Goal: Task Accomplishment & Management: Use online tool/utility

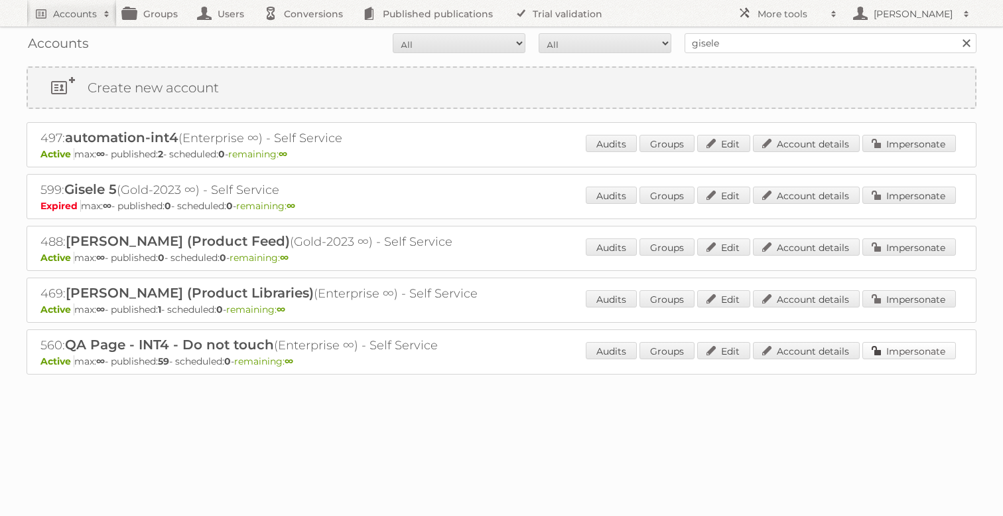
click at [931, 349] on link "Impersonate" at bounding box center [910, 350] width 94 height 17
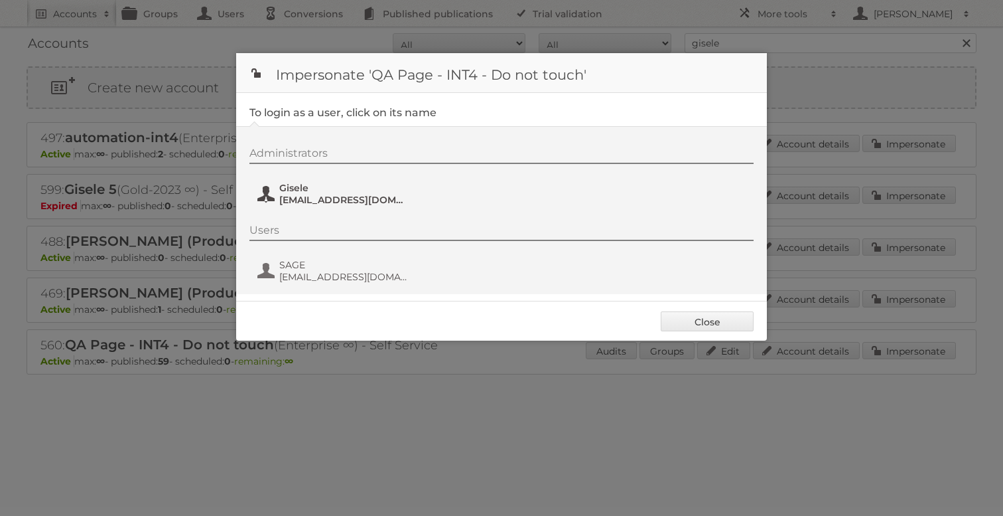
click at [324, 196] on span "Gisele+QA4@publitas.com" at bounding box center [343, 200] width 129 height 12
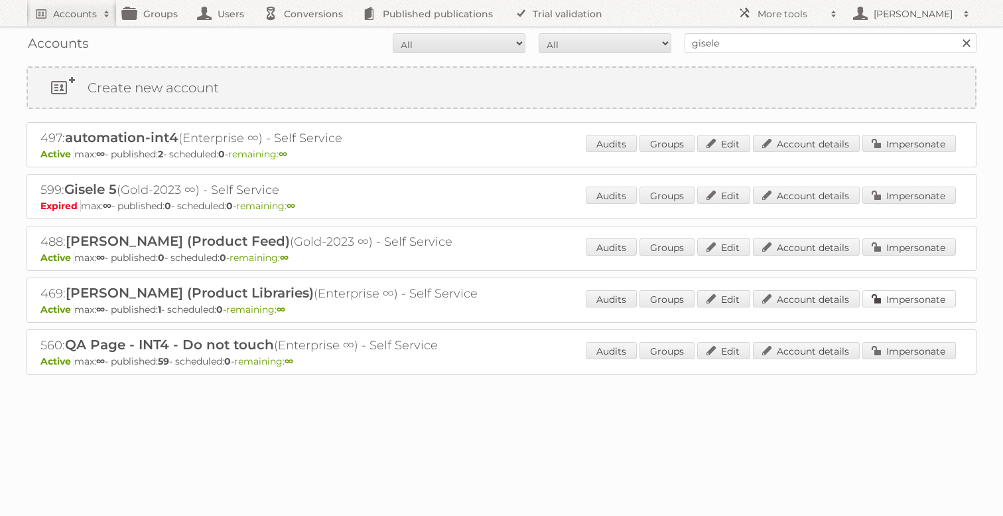
click at [894, 294] on link "Impersonate" at bounding box center [910, 298] width 94 height 17
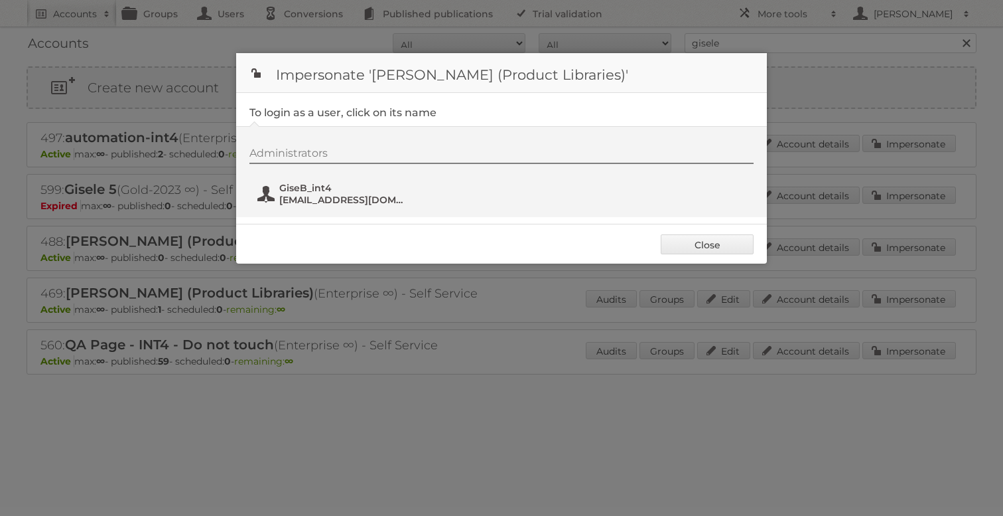
click at [291, 202] on span "[EMAIL_ADDRESS][DOMAIN_NAME]" at bounding box center [343, 200] width 129 height 12
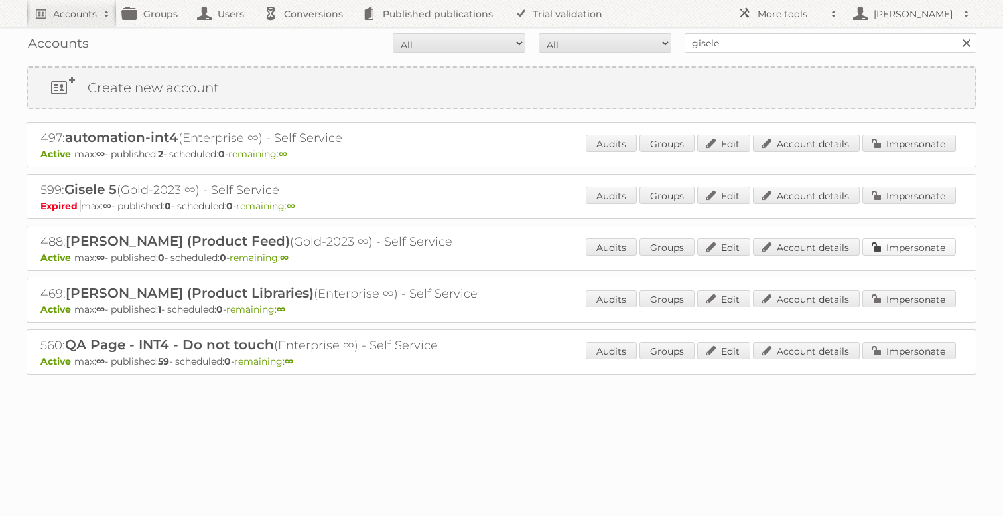
click at [887, 242] on link "Impersonate" at bounding box center [910, 246] width 94 height 17
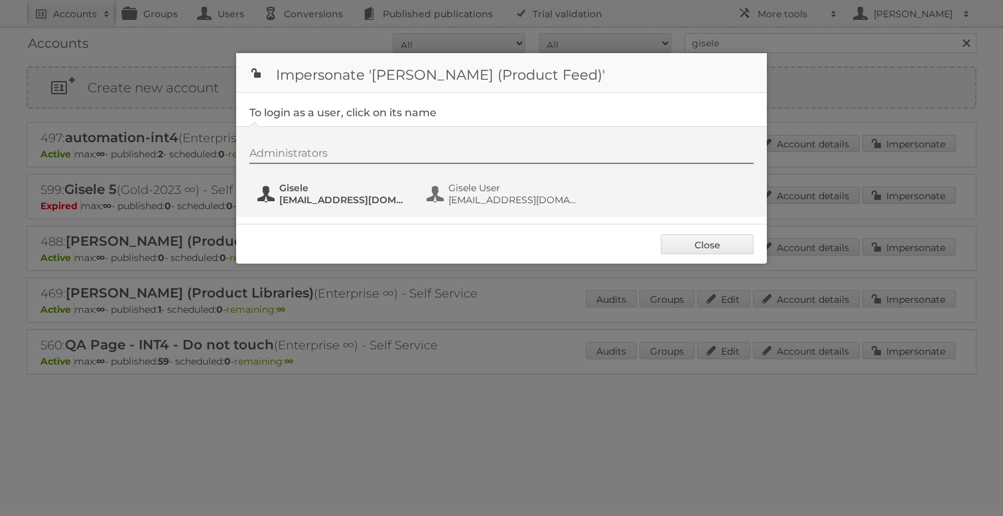
click at [335, 203] on span "gisele+21@publitas.com" at bounding box center [343, 200] width 129 height 12
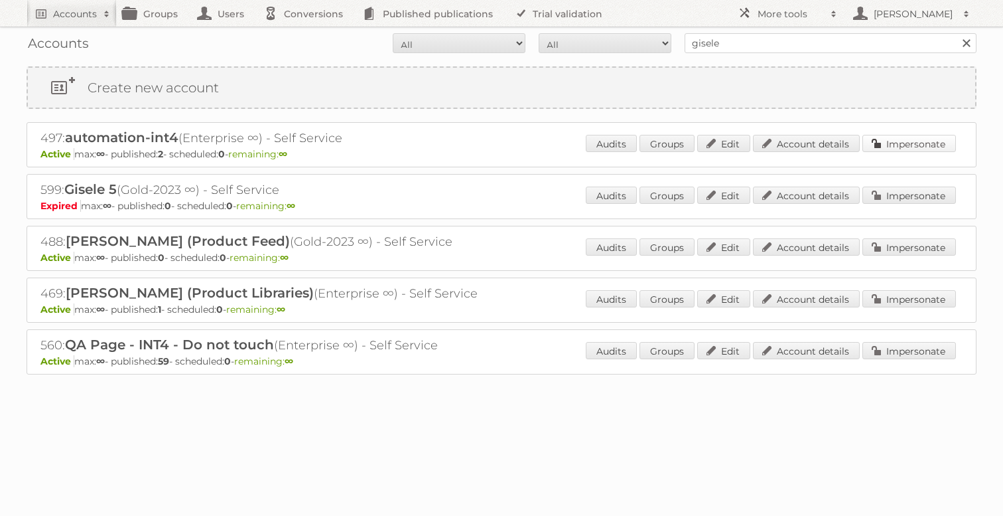
click at [898, 141] on link "Impersonate" at bounding box center [910, 143] width 94 height 17
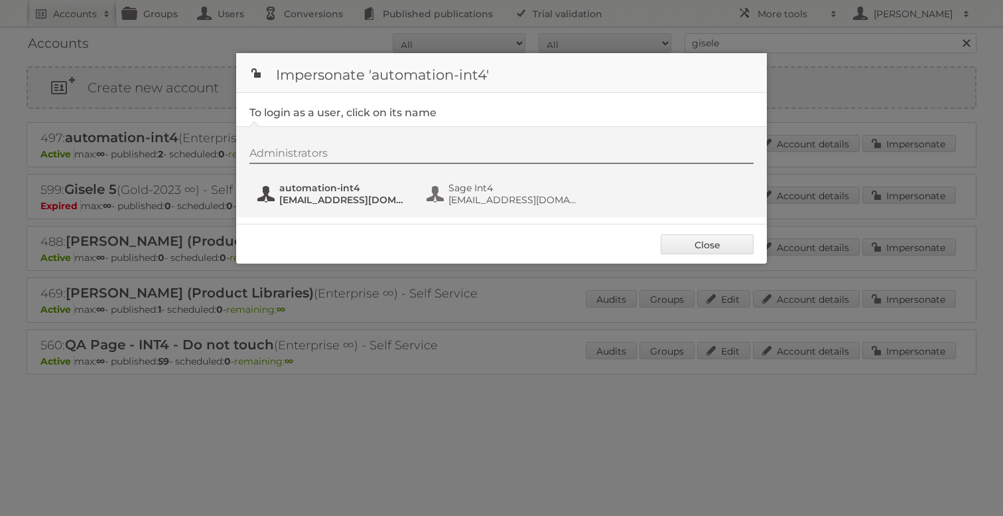
click at [311, 186] on span "automation-int4" at bounding box center [343, 188] width 129 height 12
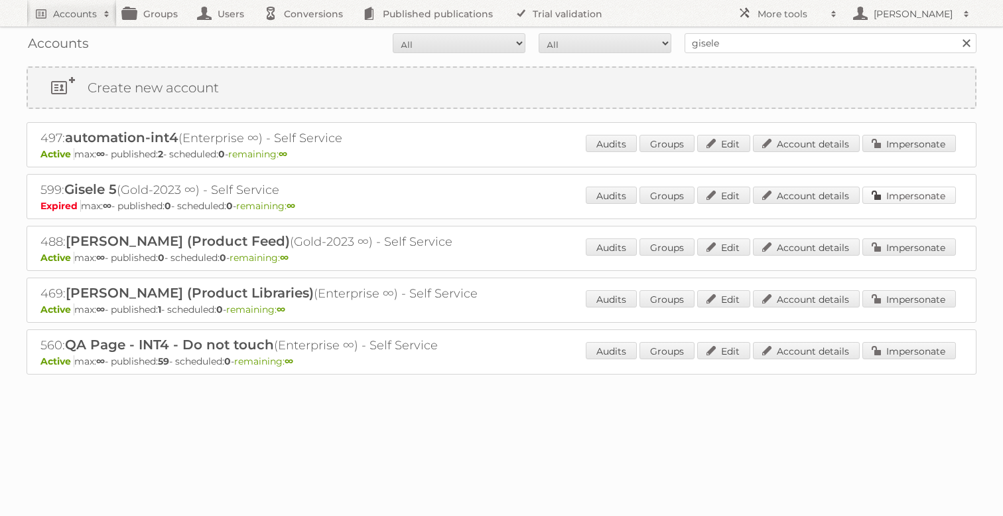
click at [933, 194] on link "Impersonate" at bounding box center [910, 194] width 94 height 17
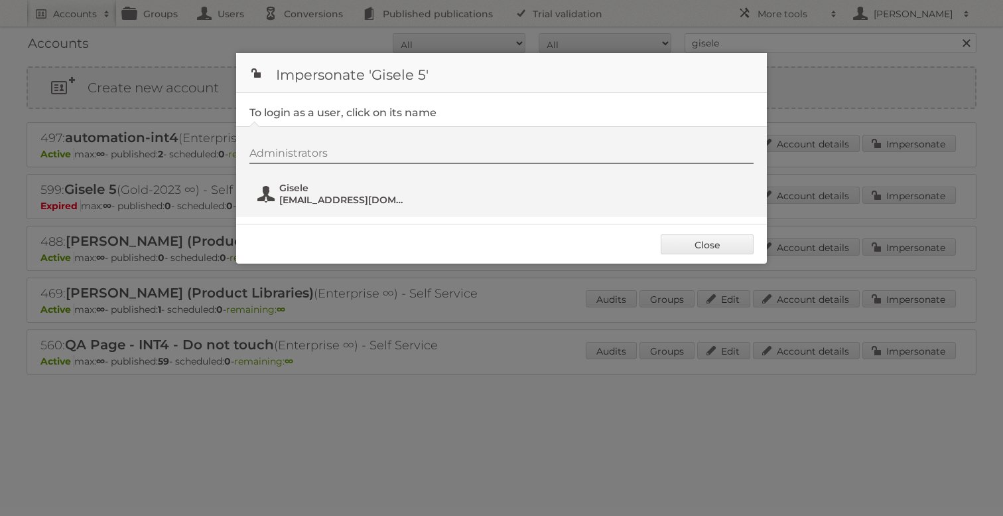
click at [326, 203] on span "gisele+4@publitas.com" at bounding box center [343, 200] width 129 height 12
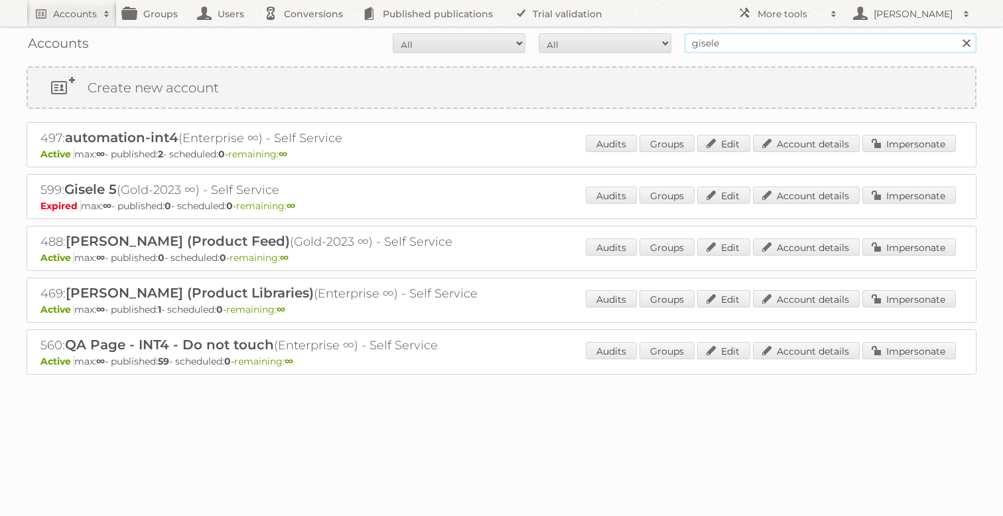
click at [724, 36] on input "gisele" at bounding box center [831, 43] width 292 height 20
type input "eimantas"
click at [956, 33] on input "Search" at bounding box center [966, 43] width 20 height 20
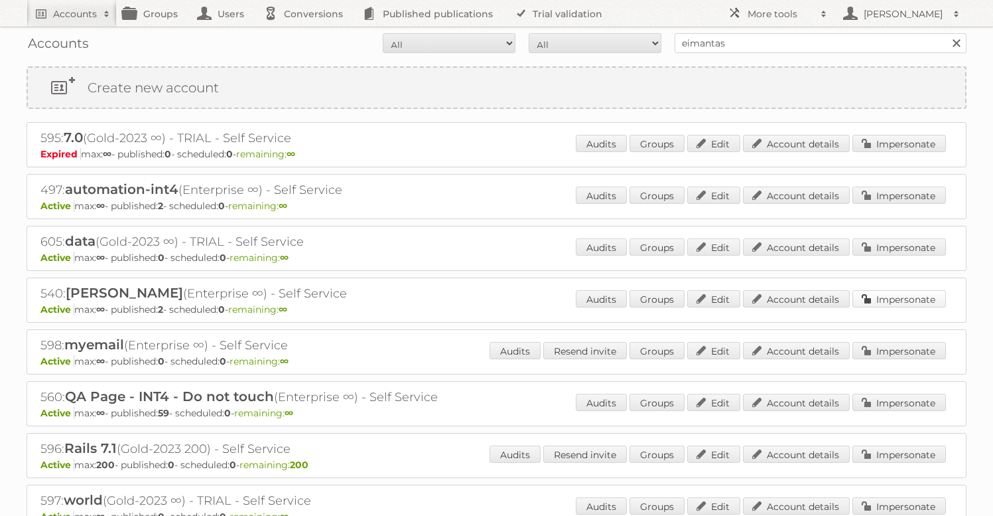
click at [894, 299] on link "Impersonate" at bounding box center [900, 298] width 94 height 17
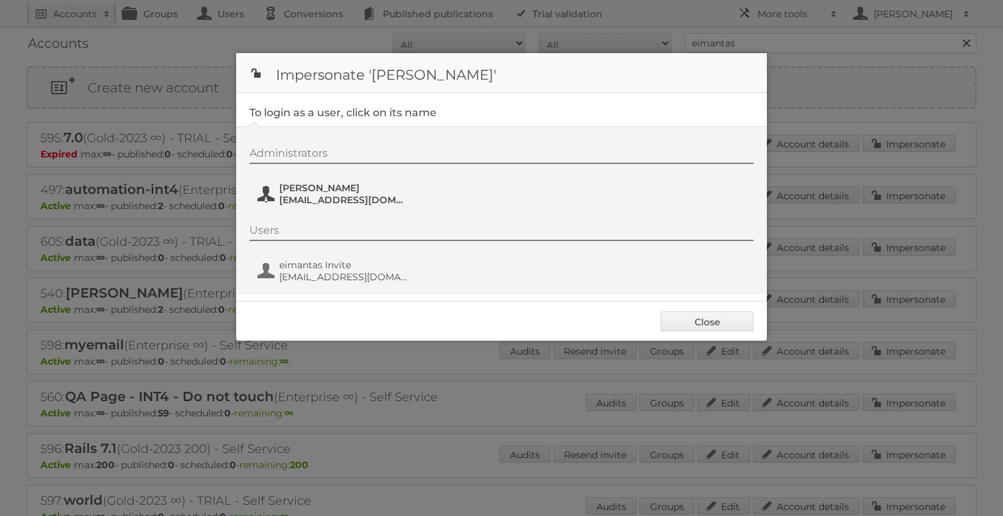
click at [318, 197] on span "eimantas@publitas.com" at bounding box center [343, 200] width 129 height 12
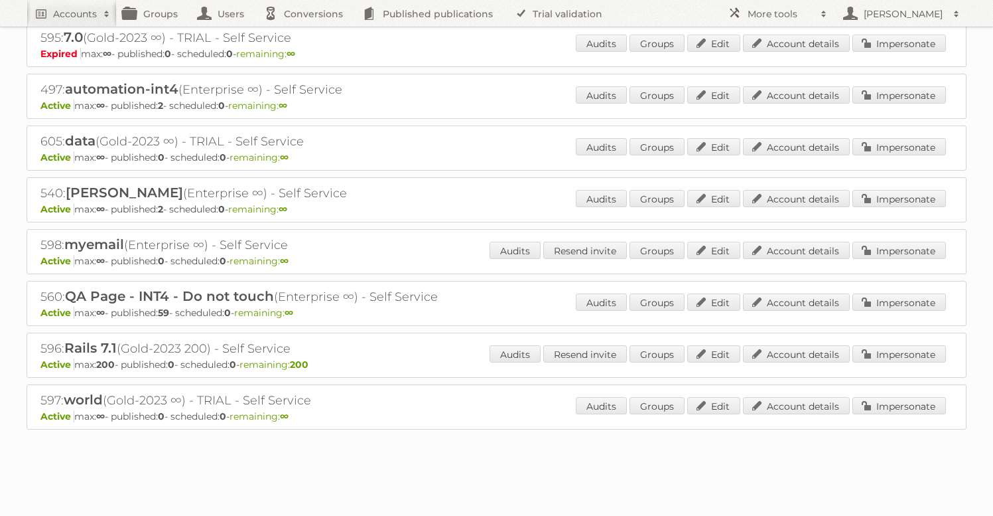
scroll to position [104, 0]
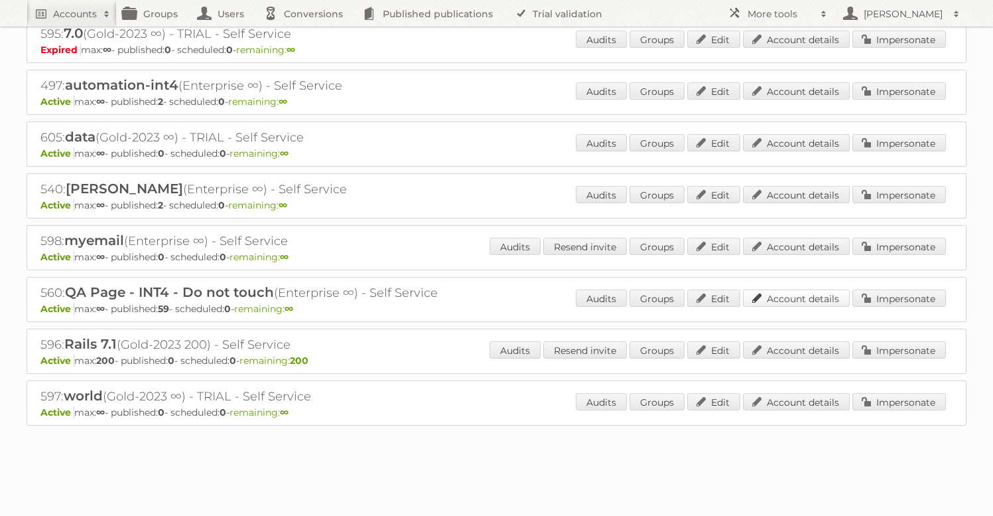
click at [818, 294] on link "Account details" at bounding box center [796, 297] width 107 height 17
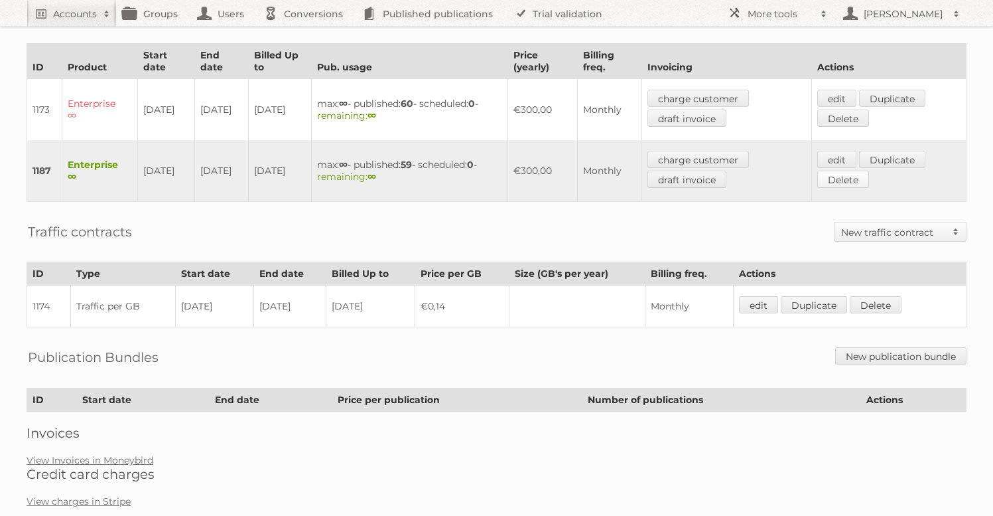
scroll to position [339, 0]
click at [845, 161] on link "edit" at bounding box center [837, 160] width 39 height 17
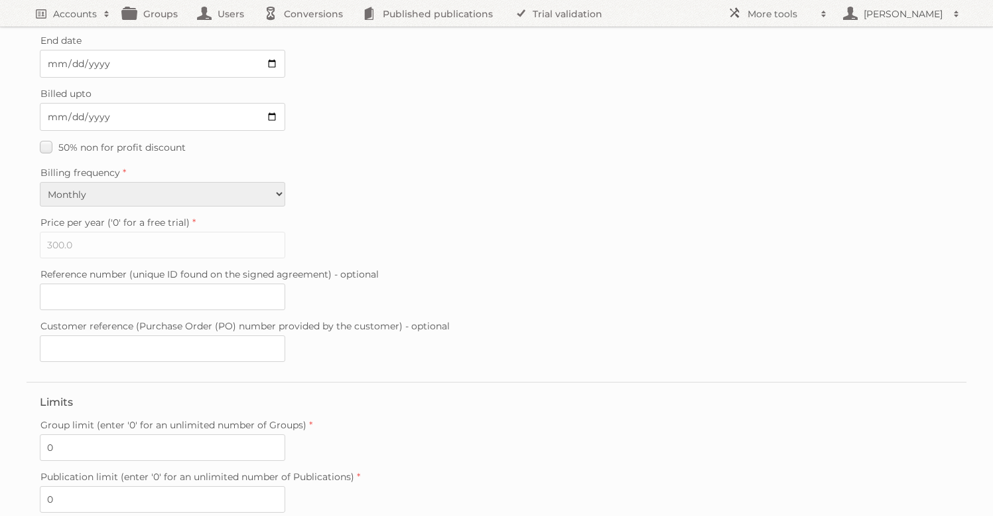
scroll to position [332, 0]
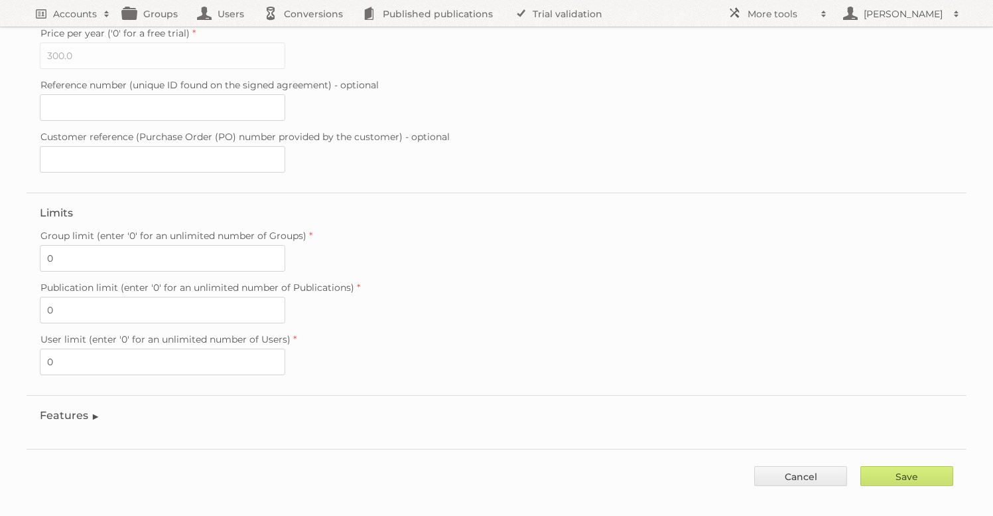
click at [84, 409] on legend "Features" at bounding box center [70, 415] width 60 height 13
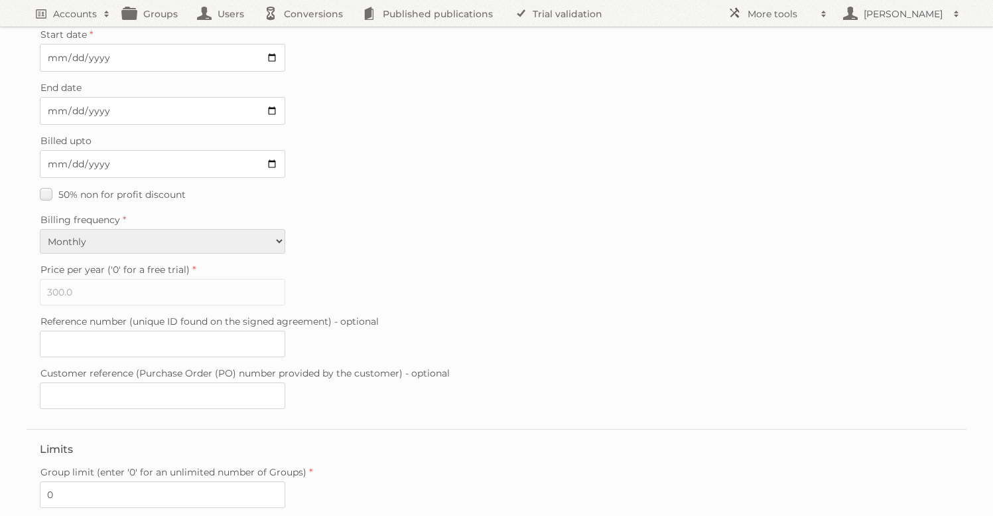
scroll to position [0, 0]
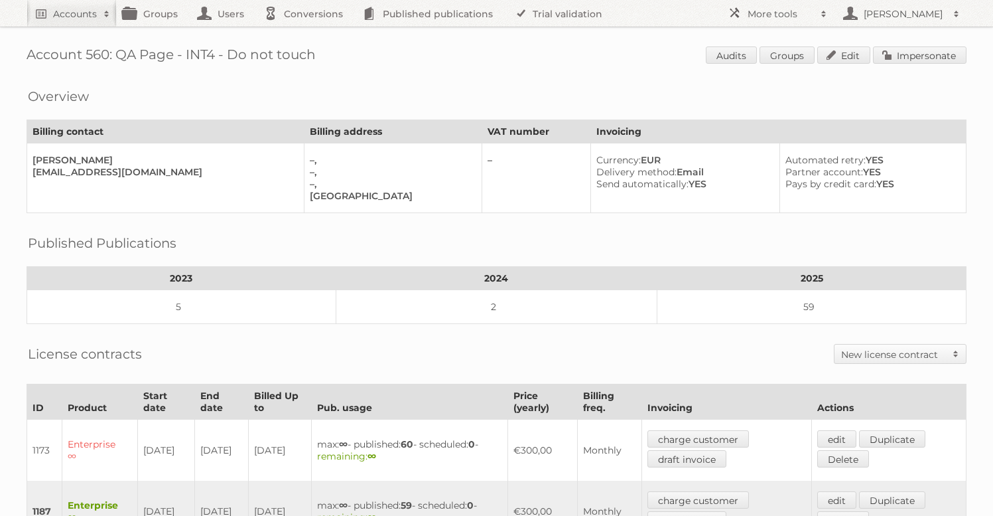
click at [92, 49] on h1 "Account 560: QA Page - INT4 - Do not touch Audits Groups Edit Impersonate" at bounding box center [497, 56] width 940 height 20
copy h1 "560"
click at [782, 17] on h2 "More tools" at bounding box center [781, 13] width 66 height 13
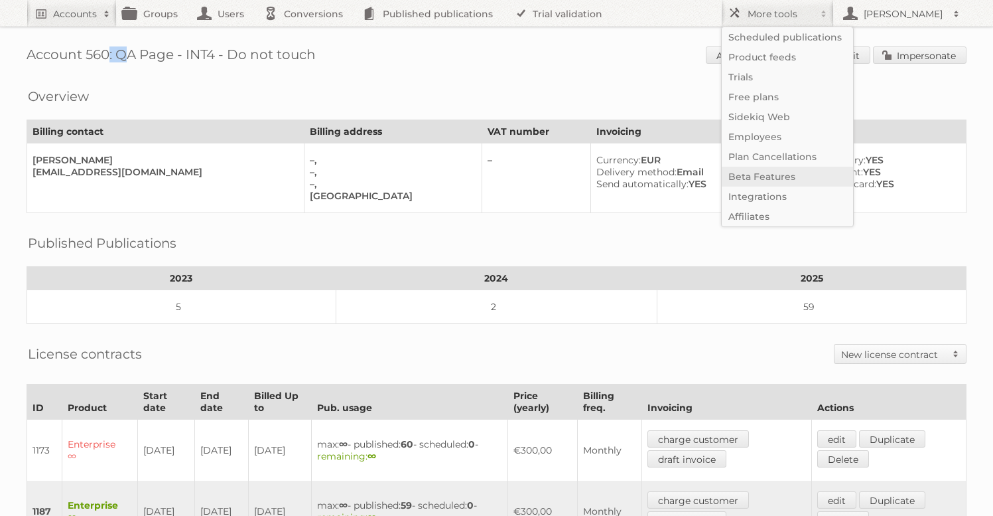
click at [772, 177] on link "Beta Features" at bounding box center [787, 177] width 131 height 20
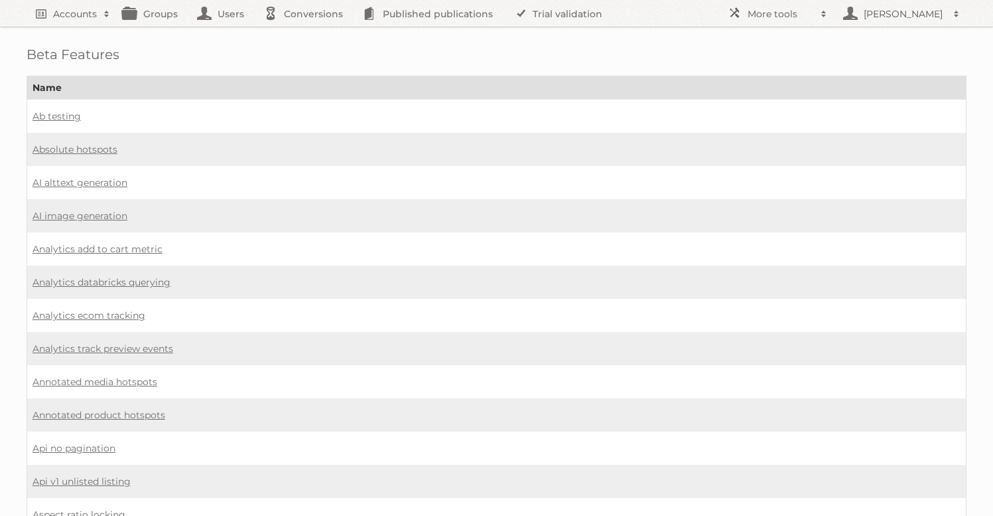
scroll to position [475, 0]
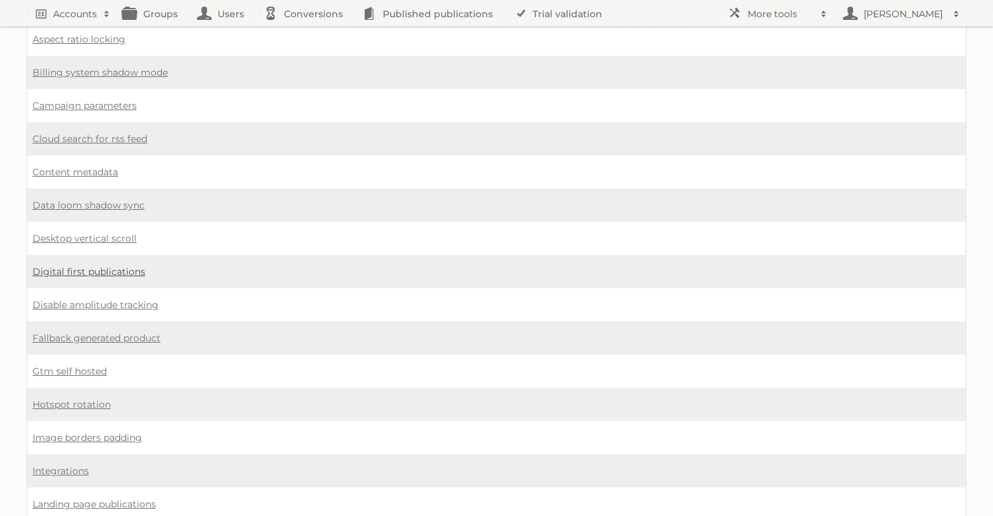
click at [113, 265] on link "Digital first publications" at bounding box center [89, 271] width 113 height 12
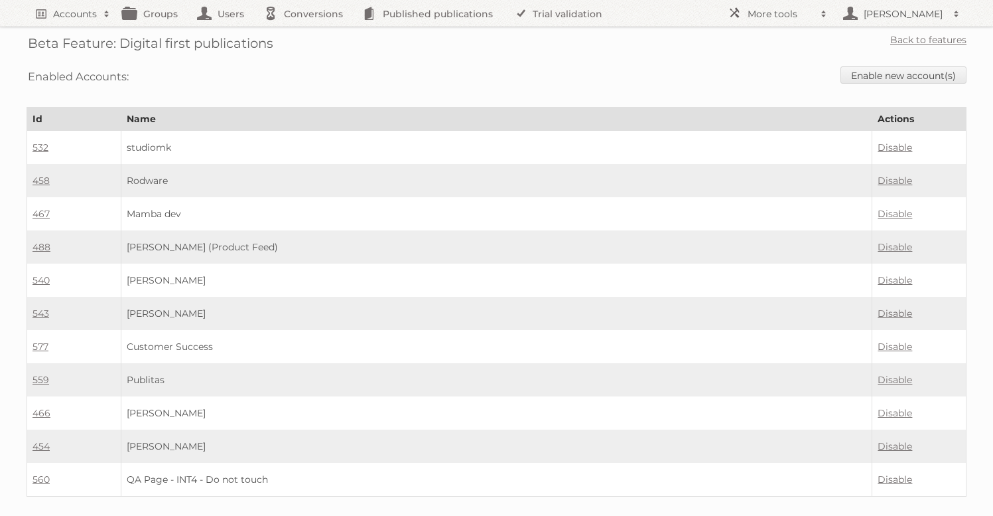
click at [868, 64] on div "Enabled Accounts: Enable new account(s)" at bounding box center [497, 77] width 940 height 34
click at [867, 74] on link "Enable new account(s)" at bounding box center [904, 74] width 126 height 17
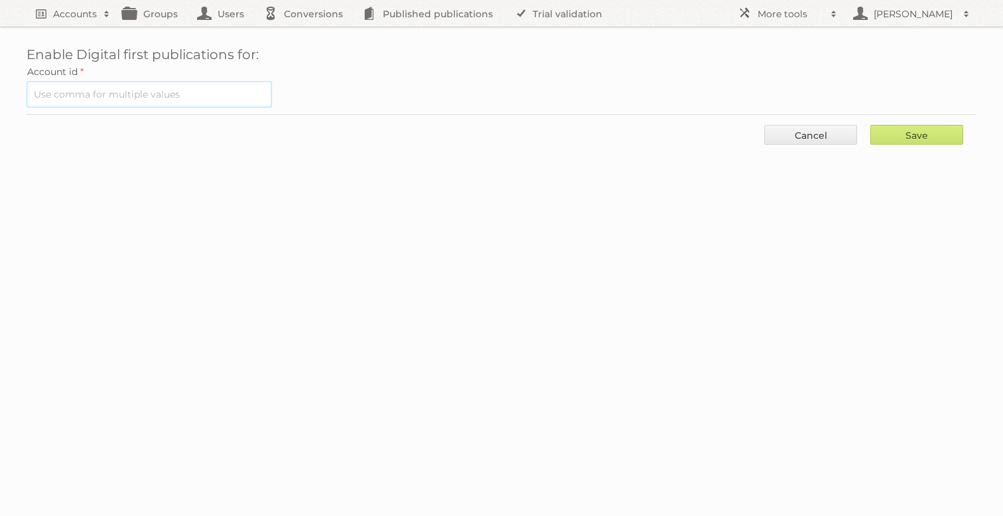
click at [183, 86] on input "text" at bounding box center [150, 94] width 246 height 27
paste input "560"
type input "560"
click at [902, 130] on input "Save" at bounding box center [917, 135] width 93 height 20
type input "..."
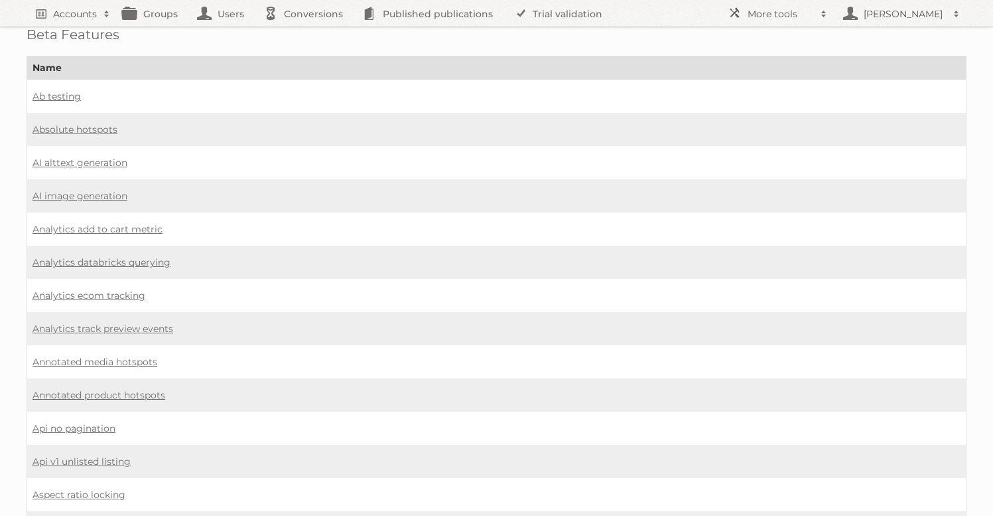
scroll to position [703, 0]
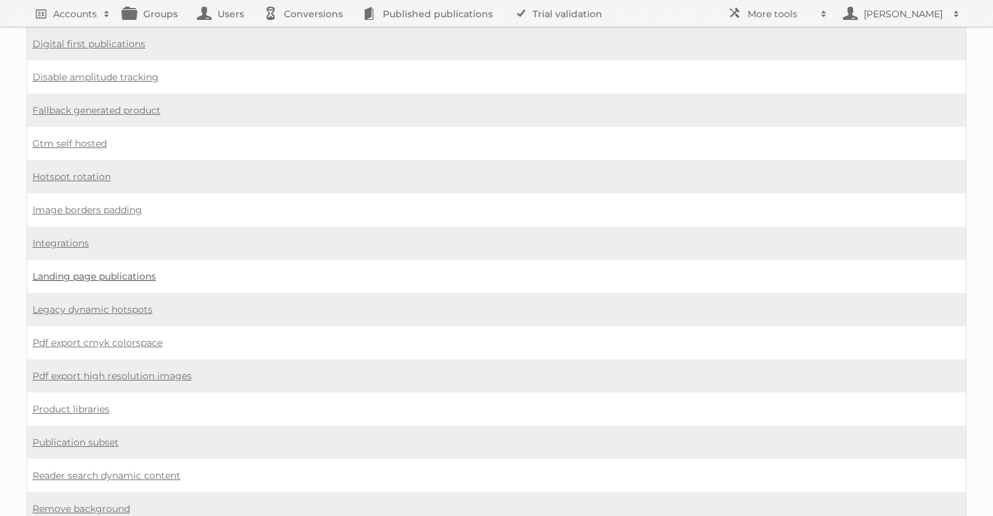
click at [100, 270] on link "Landing page publications" at bounding box center [94, 276] width 123 height 12
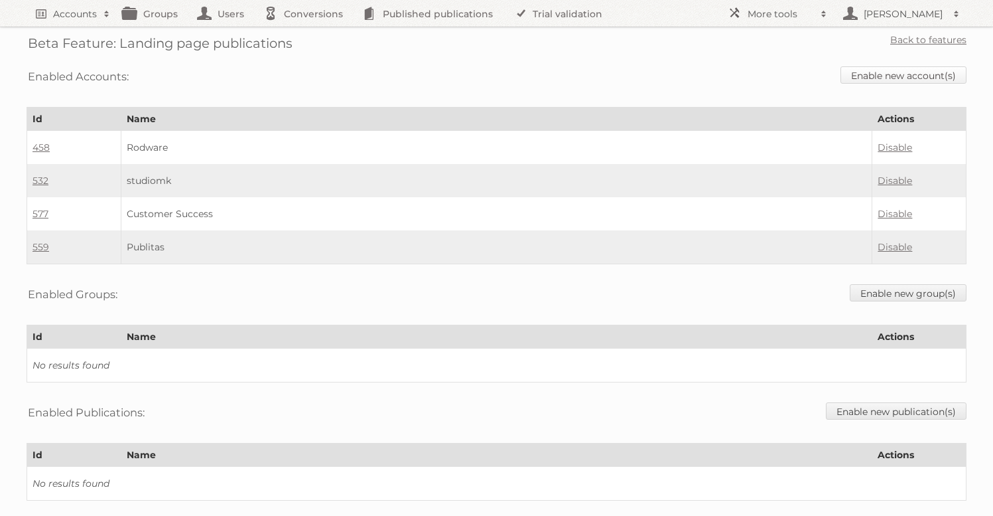
click at [849, 70] on link "Enable new account(s)" at bounding box center [904, 74] width 126 height 17
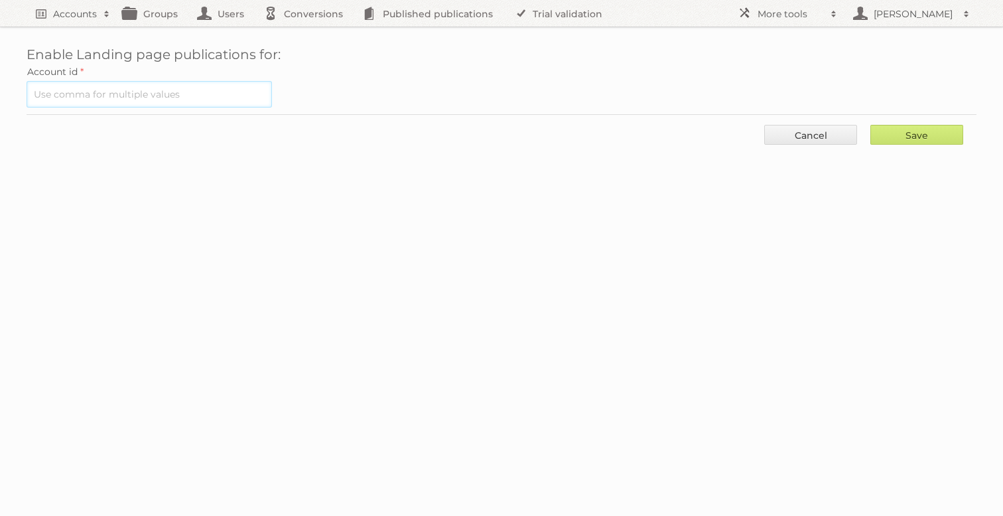
click at [189, 96] on input "text" at bounding box center [150, 94] width 246 height 27
paste input "560"
type input "560"
click at [942, 135] on input "Save" at bounding box center [917, 135] width 93 height 20
type input "..."
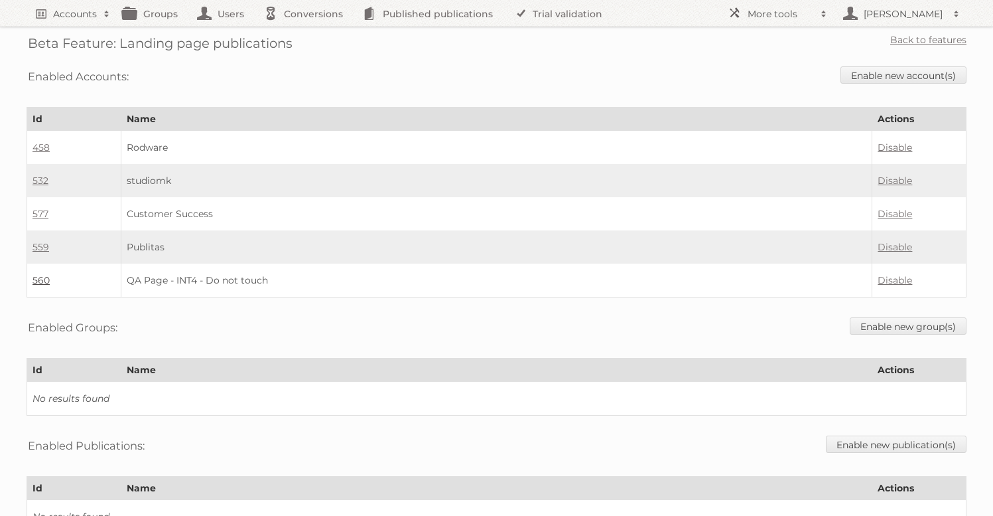
click at [38, 280] on link "560" at bounding box center [41, 280] width 17 height 12
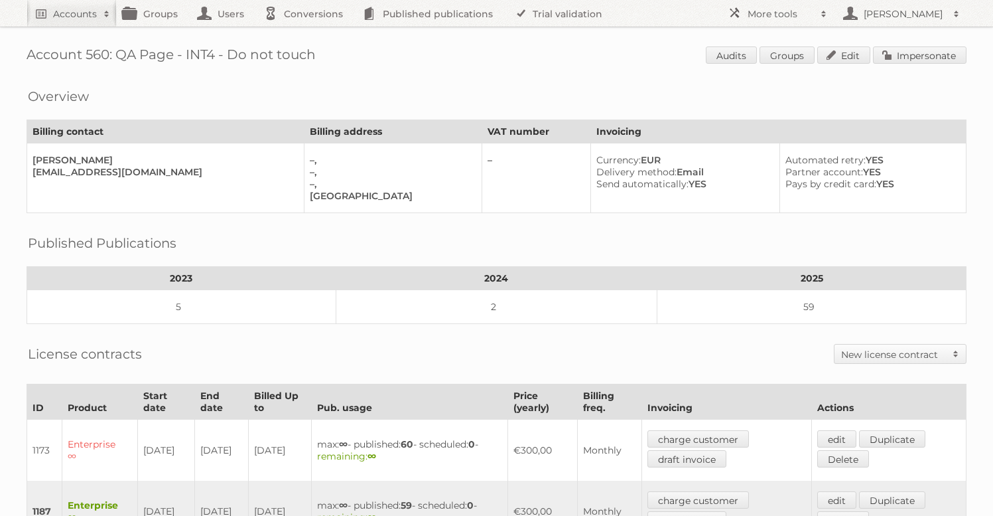
click at [914, 44] on div "Account 560: QA Page - INT4 - Do not touch Audits Groups Edit Impersonate Overv…" at bounding box center [496, 430] width 993 height 861
click at [914, 54] on link "Impersonate" at bounding box center [920, 54] width 94 height 17
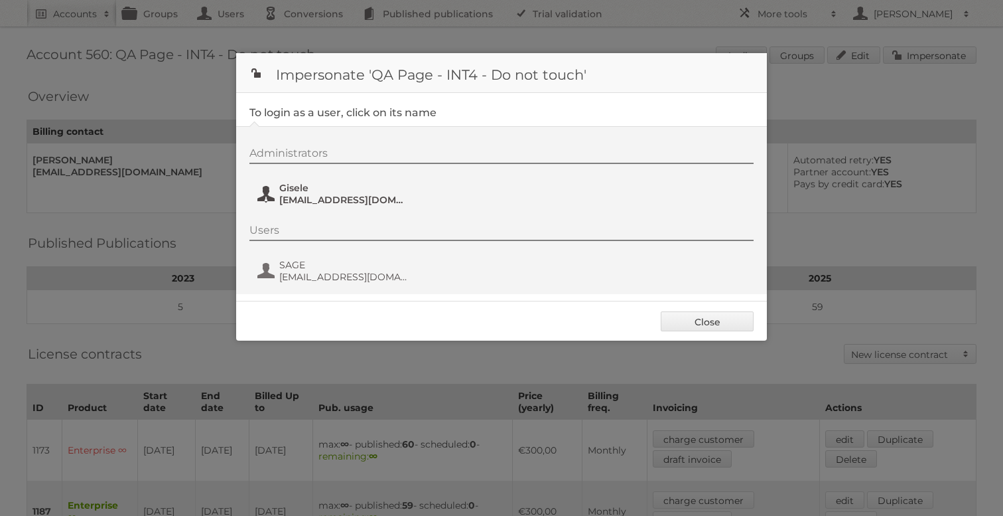
click at [297, 198] on span "Gisele+QA4@publitas.com" at bounding box center [343, 200] width 129 height 12
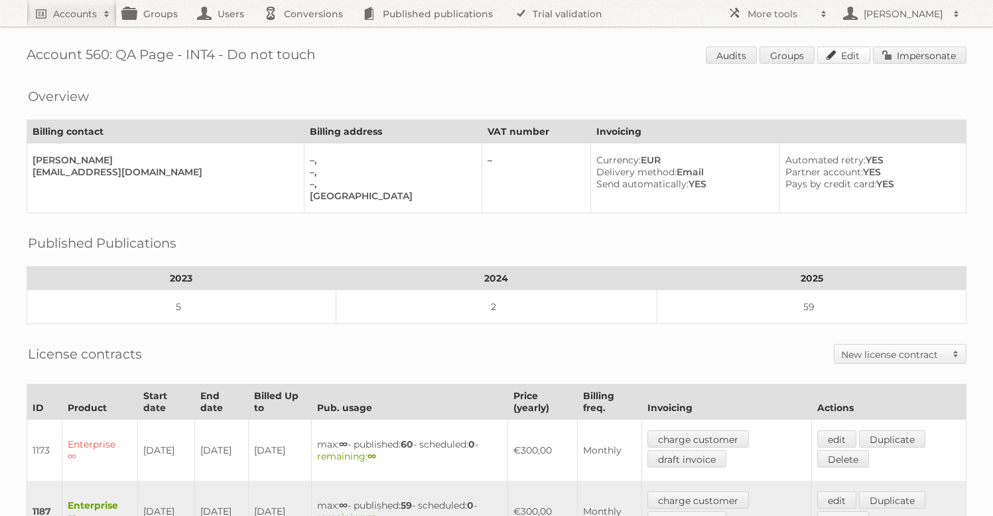
click at [837, 56] on link "Edit" at bounding box center [844, 54] width 53 height 17
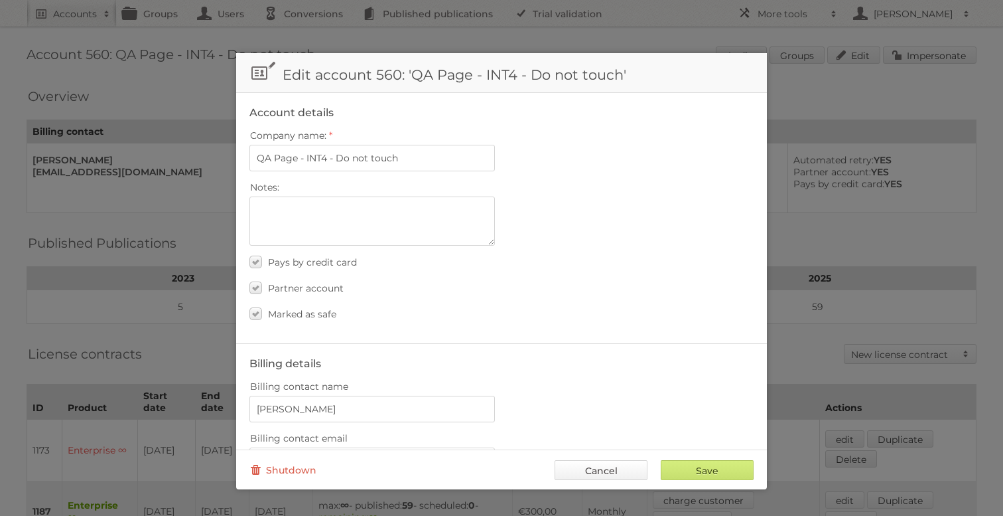
click at [606, 463] on link "Cancel" at bounding box center [601, 470] width 93 height 20
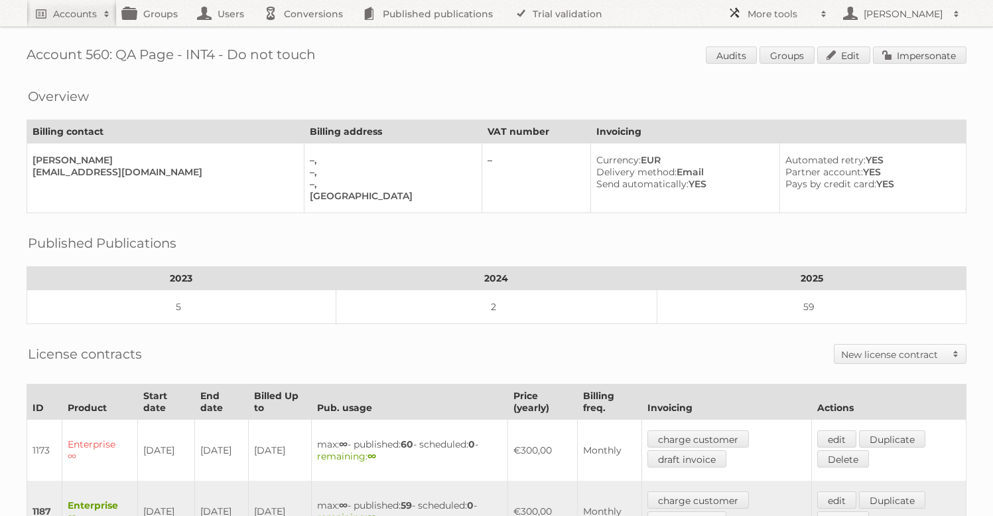
click at [785, 20] on h2 "More tools" at bounding box center [781, 13] width 66 height 13
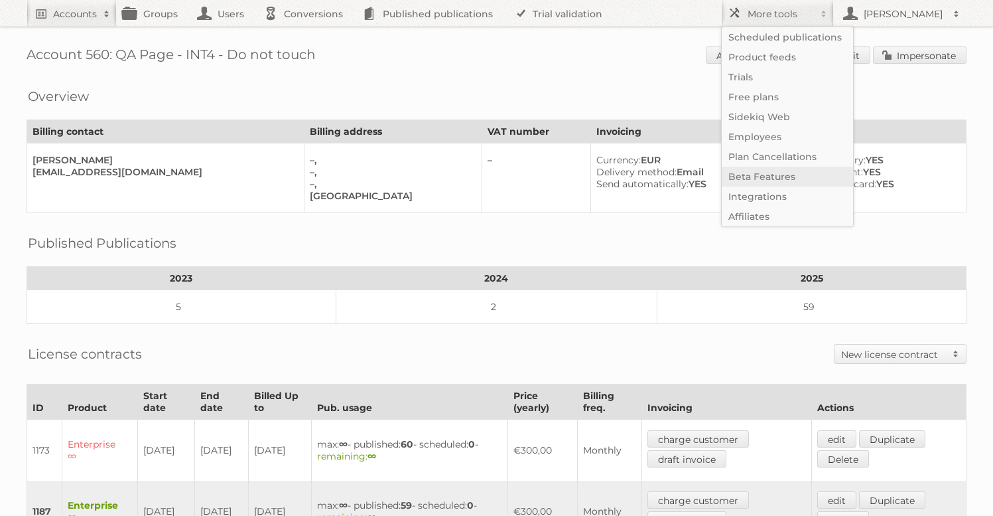
click at [780, 169] on link "Beta Features" at bounding box center [787, 177] width 131 height 20
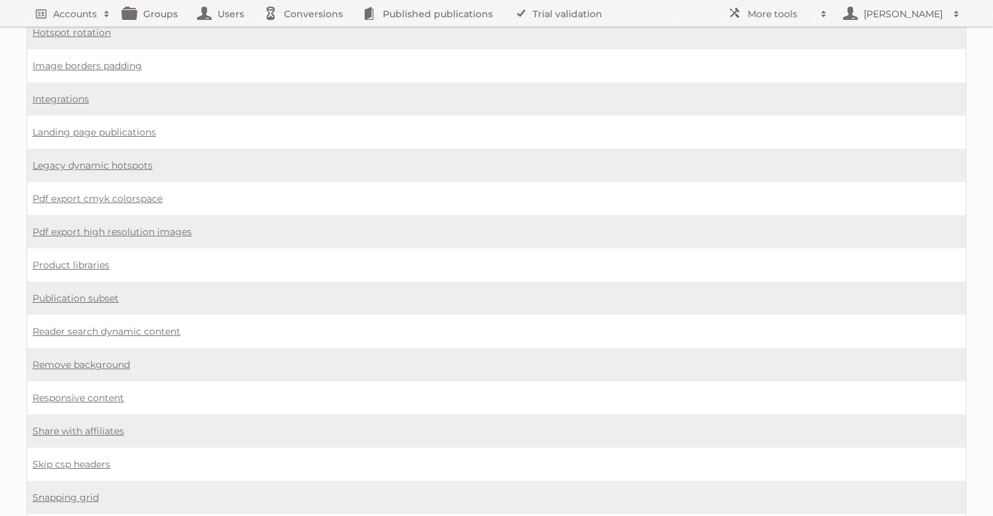
scroll to position [980, 0]
click at [73, 258] on link "Responsive content" at bounding box center [79, 264] width 92 height 12
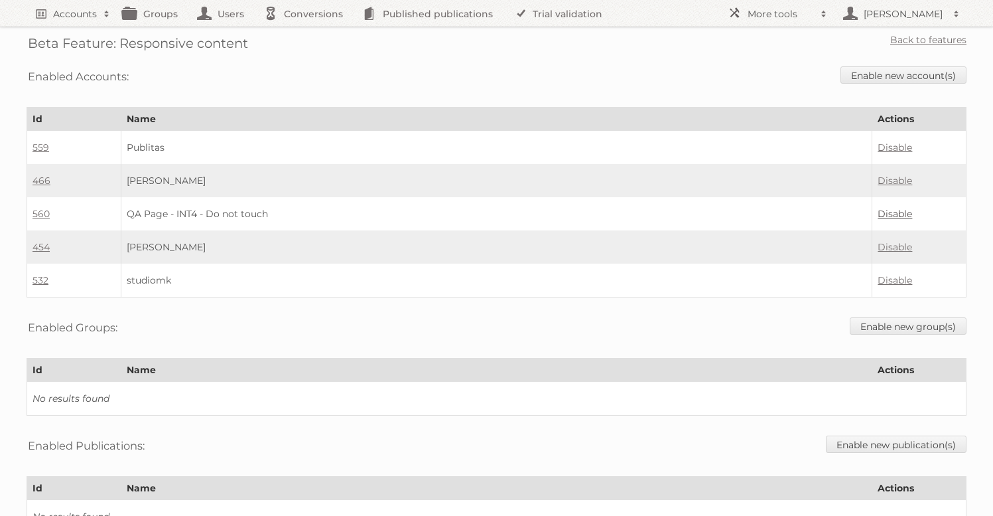
click at [885, 208] on link "Disable" at bounding box center [895, 214] width 35 height 12
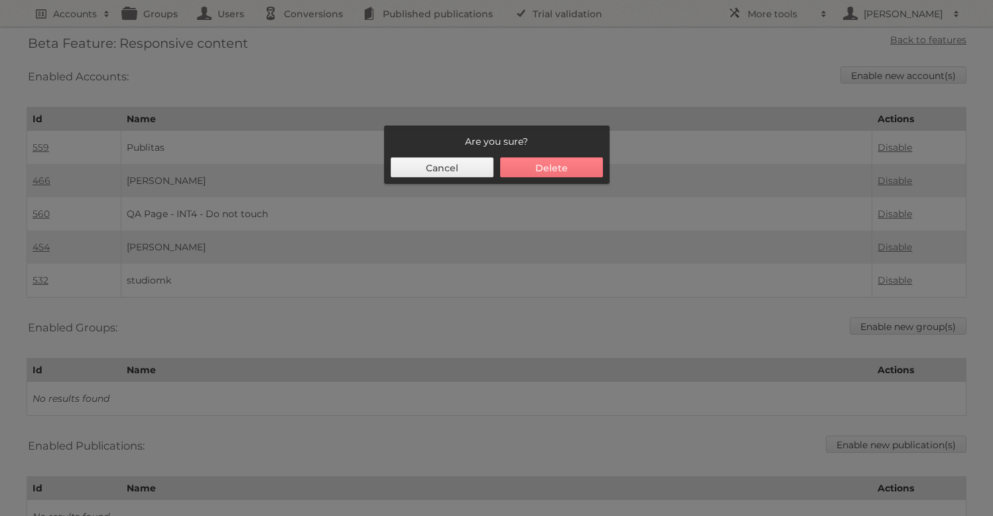
click at [544, 169] on button "Delete" at bounding box center [551, 167] width 103 height 20
